Goal: Information Seeking & Learning: Check status

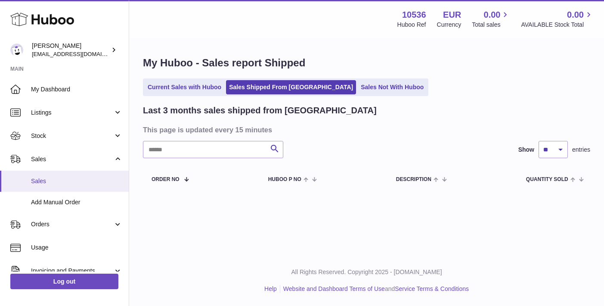
click at [68, 177] on span "Sales" at bounding box center [76, 181] width 91 height 8
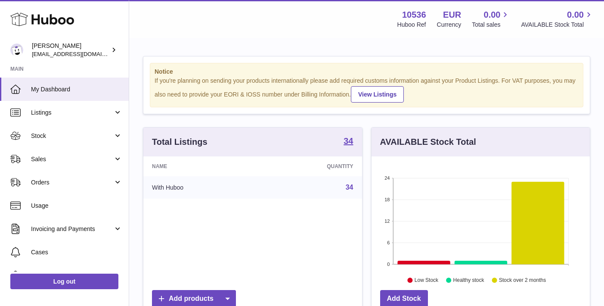
scroll to position [134, 218]
click at [73, 155] on span "Sales" at bounding box center [72, 159] width 82 height 8
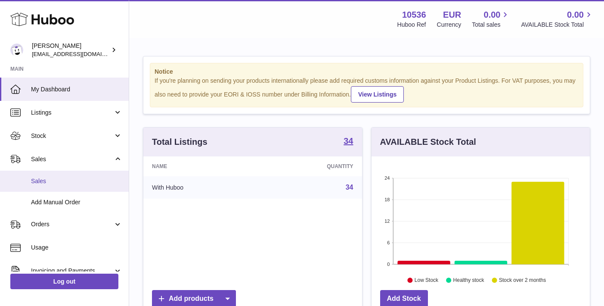
click at [69, 188] on link "Sales" at bounding box center [64, 180] width 129 height 21
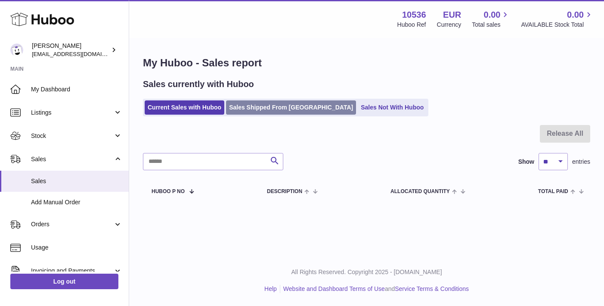
click at [268, 108] on link "Sales Shipped From [GEOGRAPHIC_DATA]" at bounding box center [291, 107] width 130 height 14
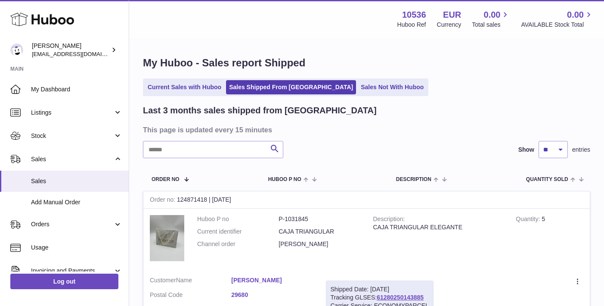
scroll to position [39, 0]
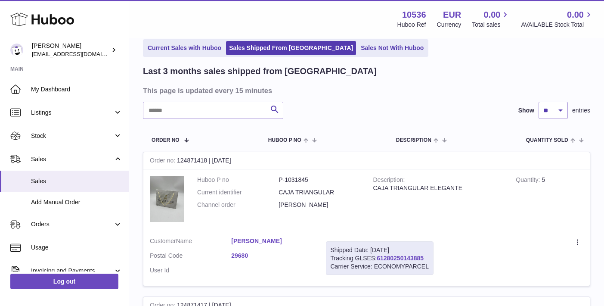
click at [395, 255] on link "61280250143885" at bounding box center [400, 257] width 47 height 7
